Goal: Navigation & Orientation: Find specific page/section

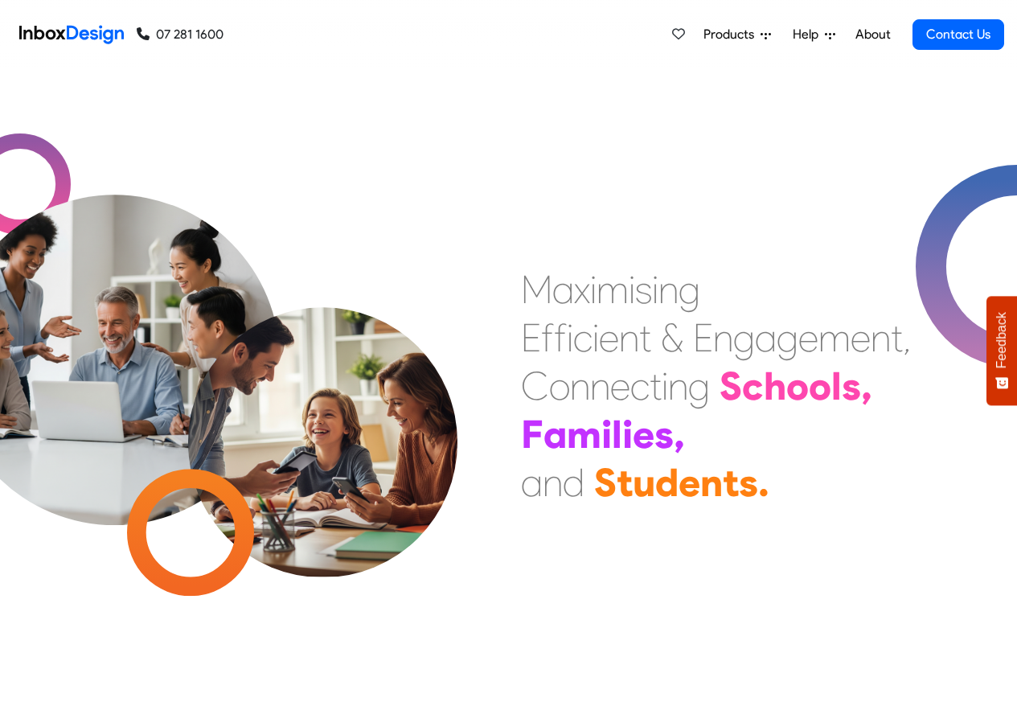
click at [873, 35] on link "About" at bounding box center [873, 34] width 44 height 32
